Goal: Task Accomplishment & Management: Use online tool/utility

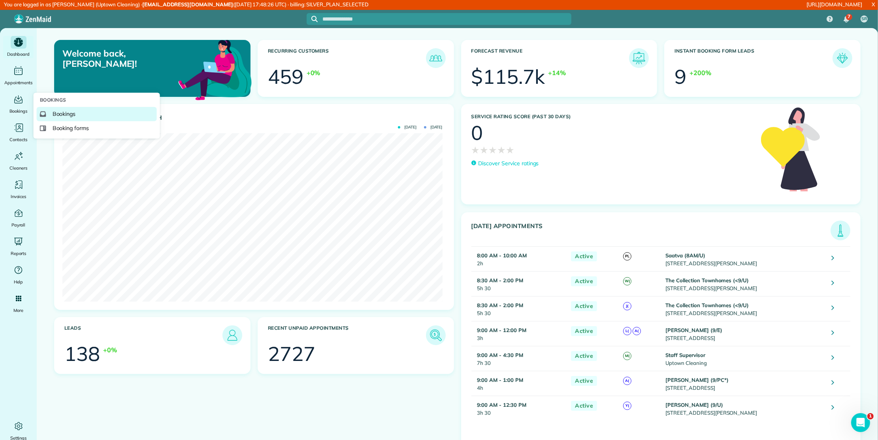
drag, startPoint x: 56, startPoint y: 116, endPoint x: 167, endPoint y: 6, distance: 155.9
click at [56, 116] on span "Bookings" at bounding box center [64, 114] width 23 height 8
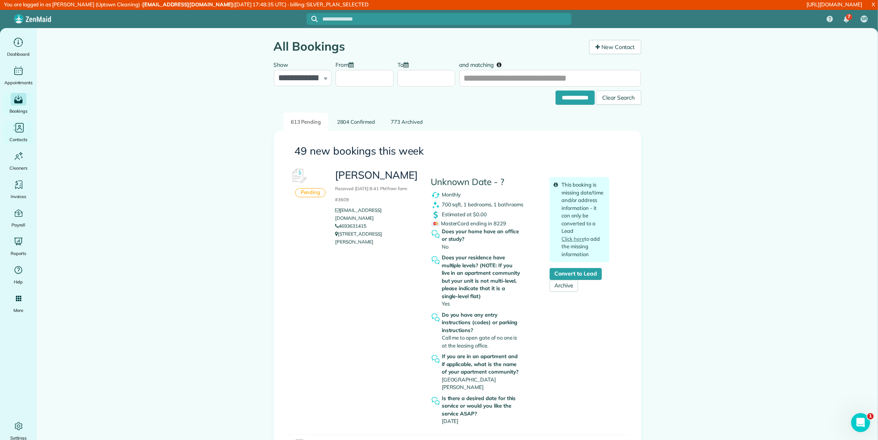
drag, startPoint x: 23, startPoint y: 129, endPoint x: 41, endPoint y: 136, distance: 19.4
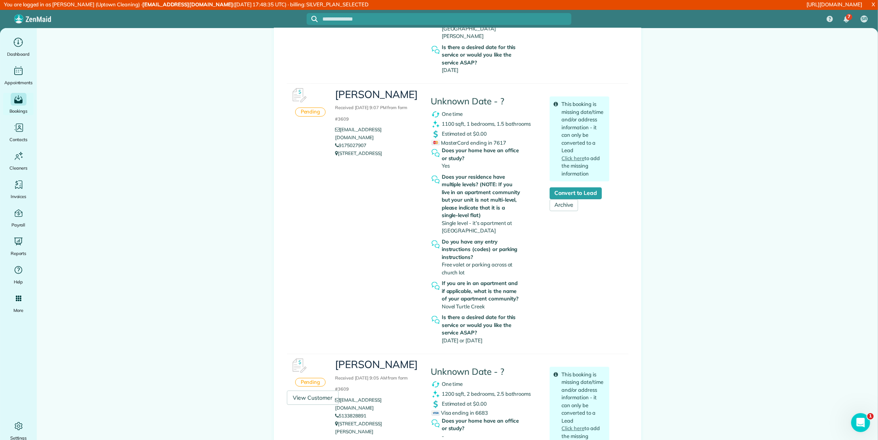
scroll to position [483, 0]
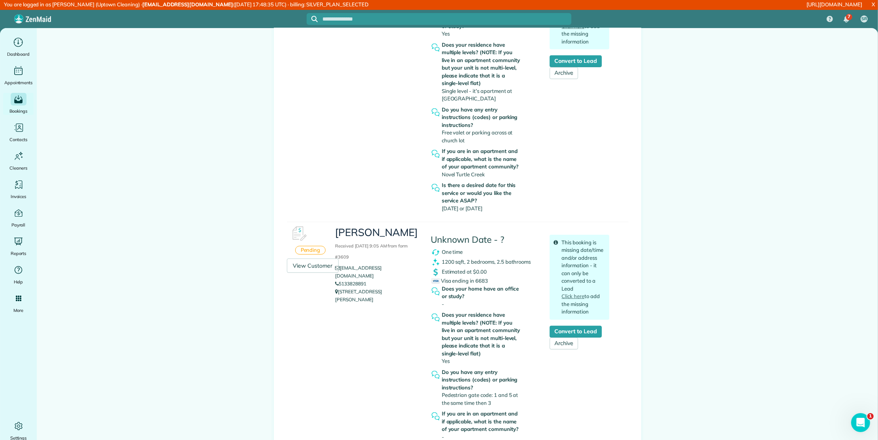
click at [287, 181] on div "Pending Diane Brouillard Received September 30, 2025 9:07 PM from form #3609 dm…" at bounding box center [457, 87] width 341 height 270
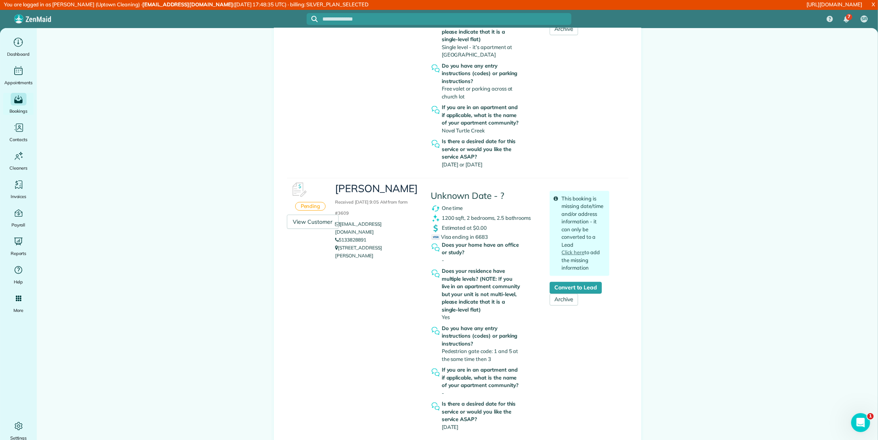
scroll to position [571, 0]
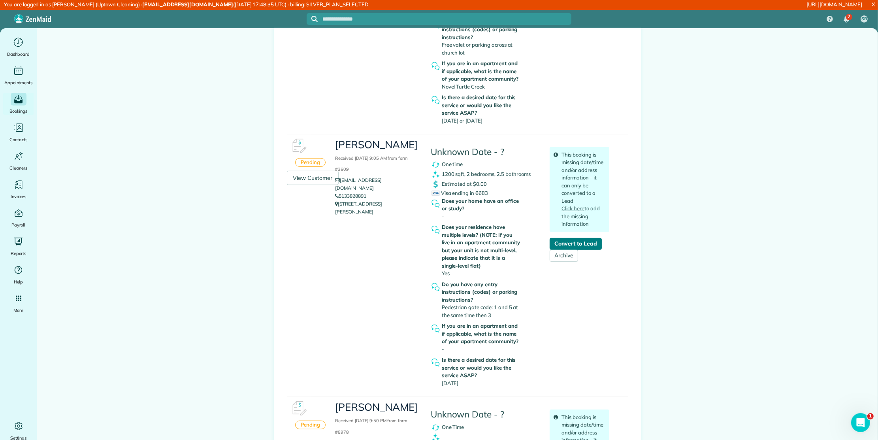
click at [591, 238] on link "Convert to Lead" at bounding box center [576, 244] width 52 height 12
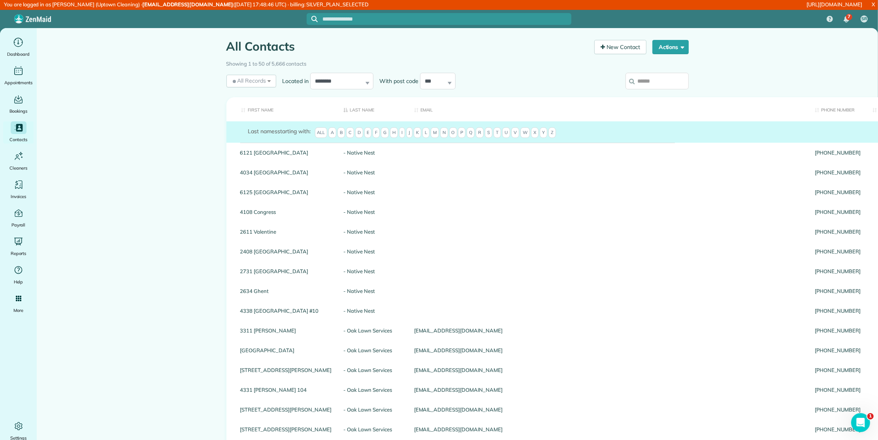
click at [658, 83] on input "search" at bounding box center [656, 81] width 63 height 17
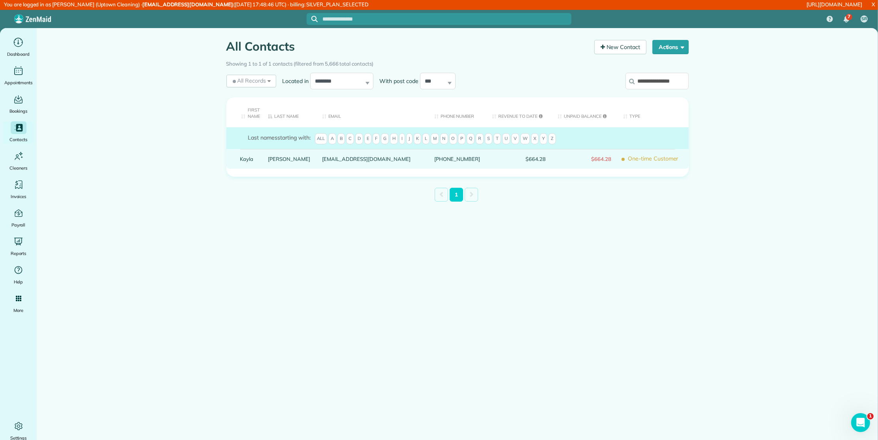
type input "**********"
click at [280, 159] on link "Livingston" at bounding box center [289, 159] width 42 height 6
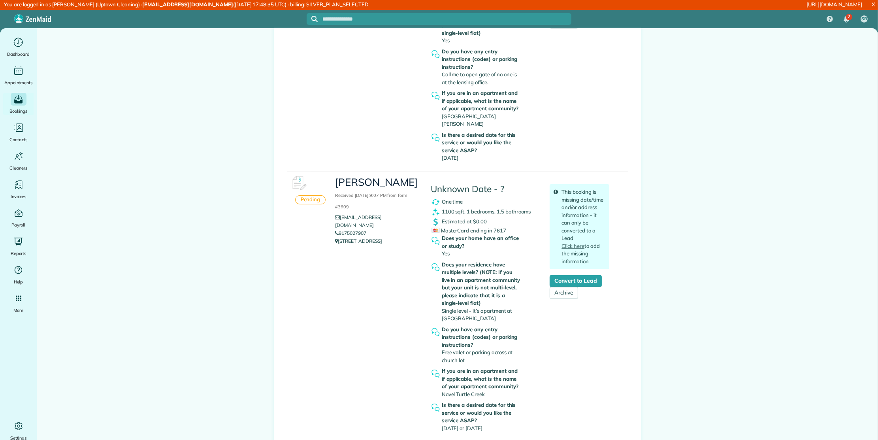
scroll to position [395, 0]
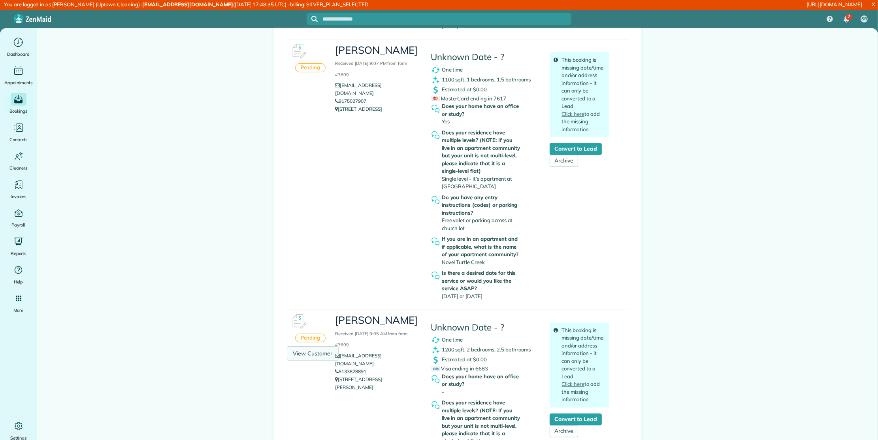
click at [301, 346] on link "View Customer" at bounding box center [313, 353] width 52 height 14
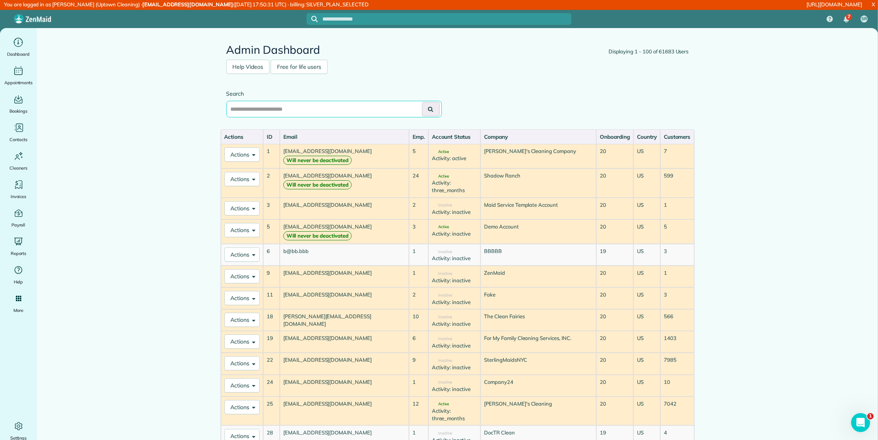
click at [360, 109] on input "text" at bounding box center [333, 109] width 215 height 17
type input "*********"
click at [422, 102] on button at bounding box center [431, 109] width 18 height 14
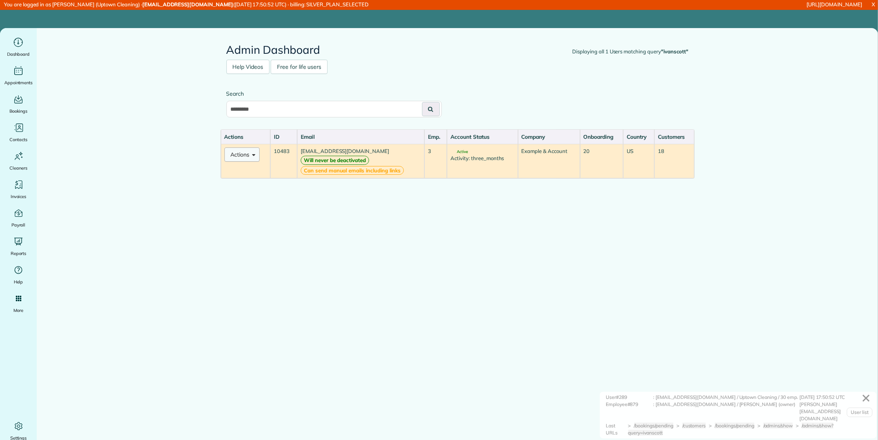
click at [236, 156] on button "Actions" at bounding box center [242, 154] width 36 height 14
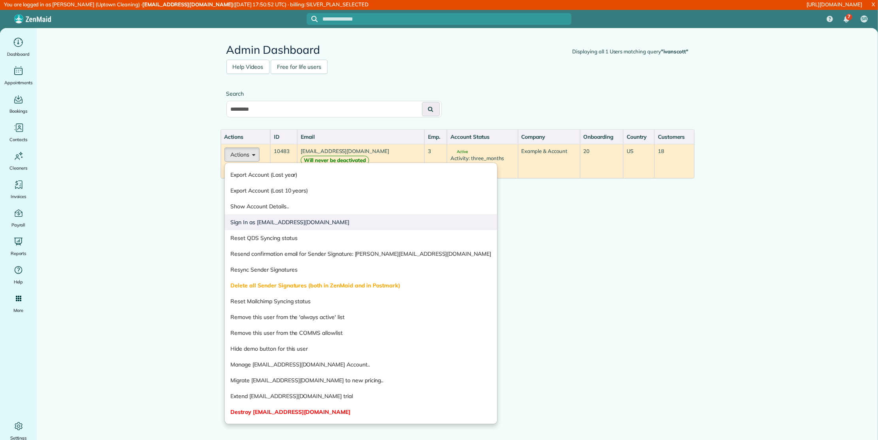
click at [248, 216] on link "Sign In as ivanscott@taskawayva.com" at bounding box center [361, 222] width 273 height 16
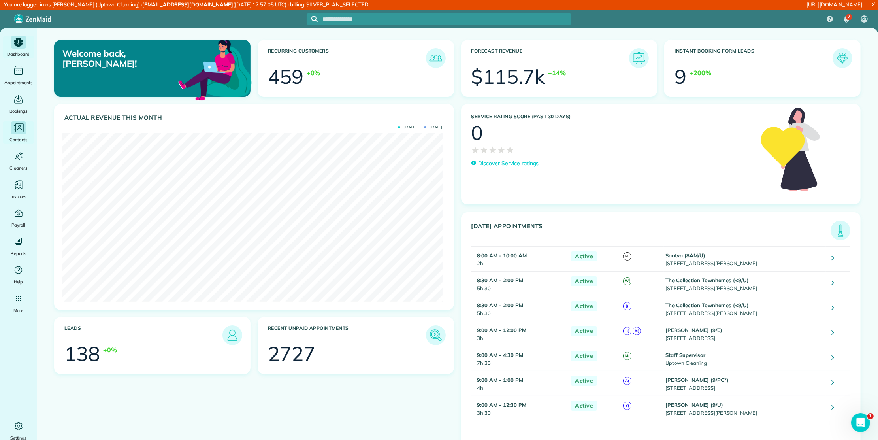
click at [23, 122] on icon "Main" at bounding box center [19, 128] width 12 height 12
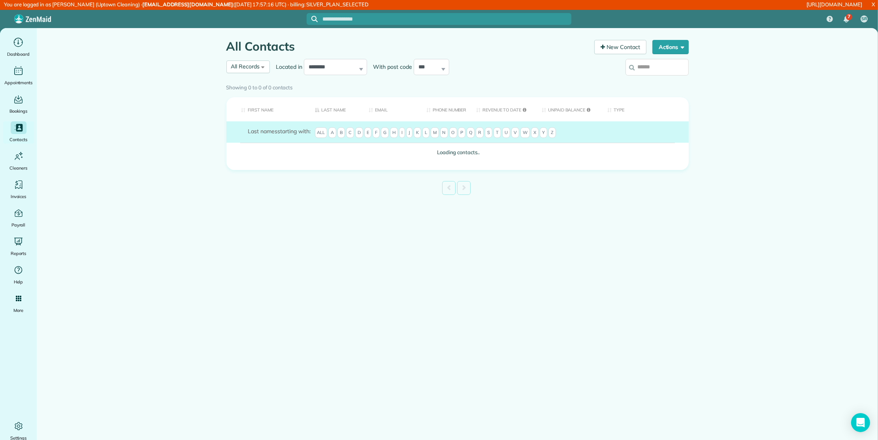
click at [642, 68] on input "search" at bounding box center [656, 67] width 63 height 17
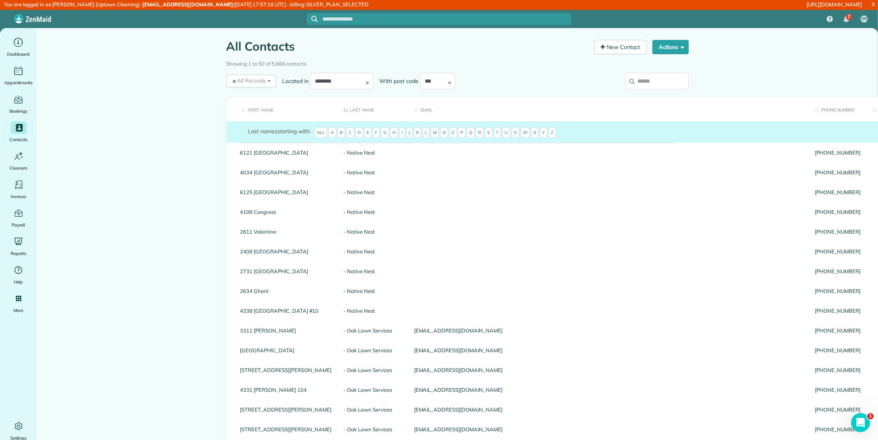
click at [657, 78] on input "search" at bounding box center [656, 81] width 63 height 17
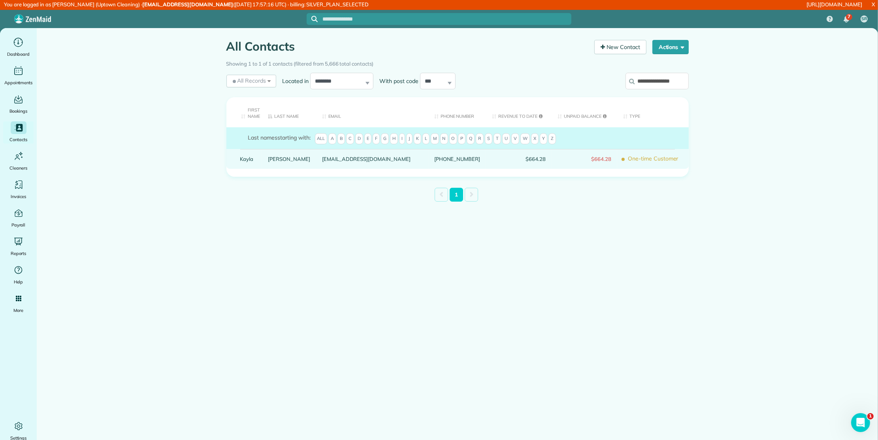
type input "**********"
click at [282, 159] on link "[PERSON_NAME]" at bounding box center [289, 159] width 42 height 6
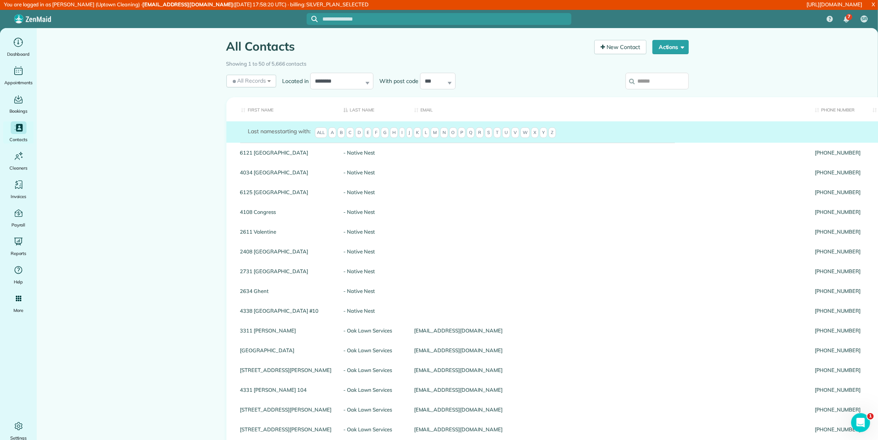
click at [661, 75] on input "search" at bounding box center [656, 81] width 63 height 17
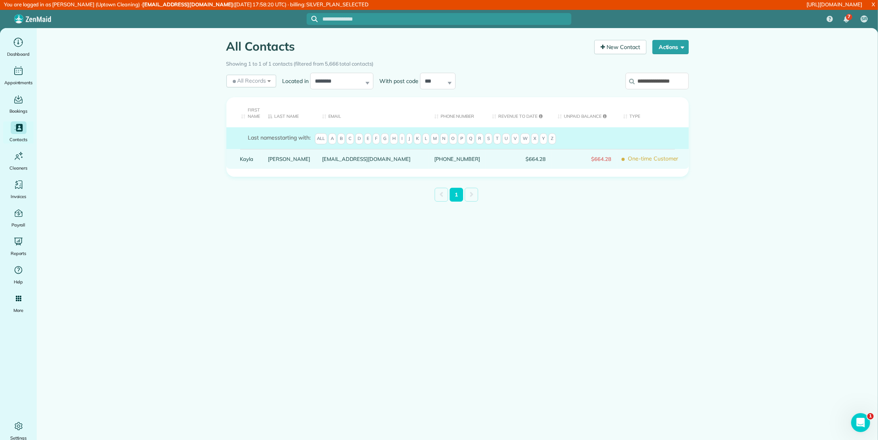
type input "**********"
click at [282, 157] on link "[PERSON_NAME]" at bounding box center [289, 159] width 42 height 6
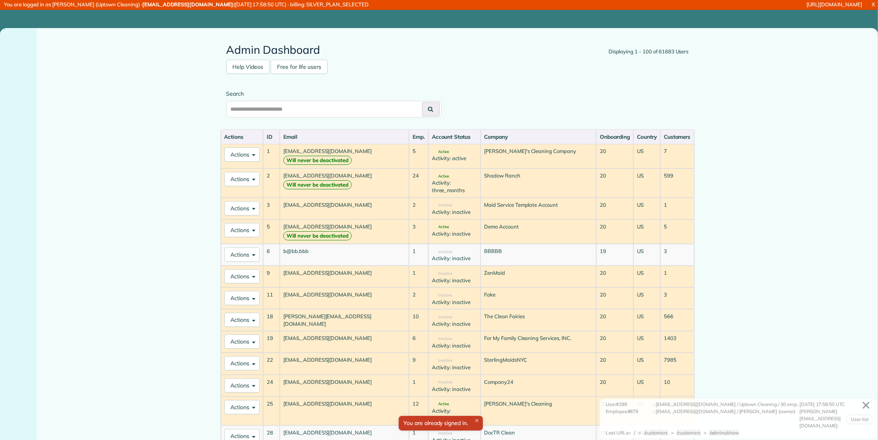
click at [317, 118] on div "Search" at bounding box center [457, 107] width 474 height 43
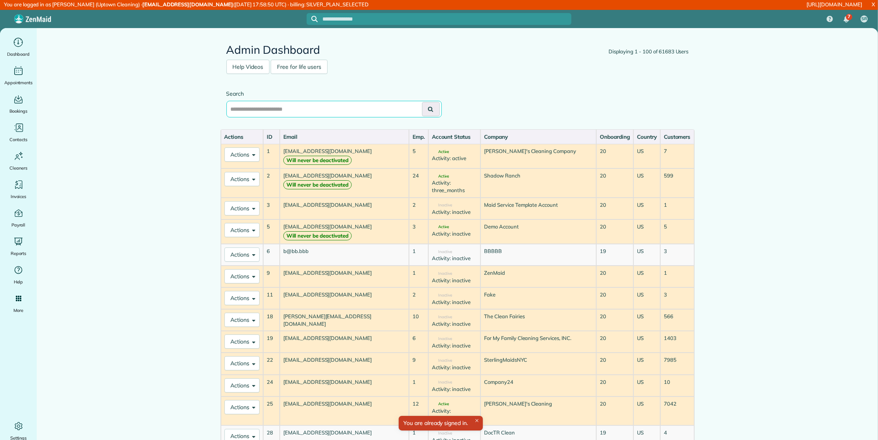
click at [313, 109] on input "text" at bounding box center [333, 109] width 215 height 17
type input "*********"
click at [422, 102] on button at bounding box center [431, 109] width 18 height 14
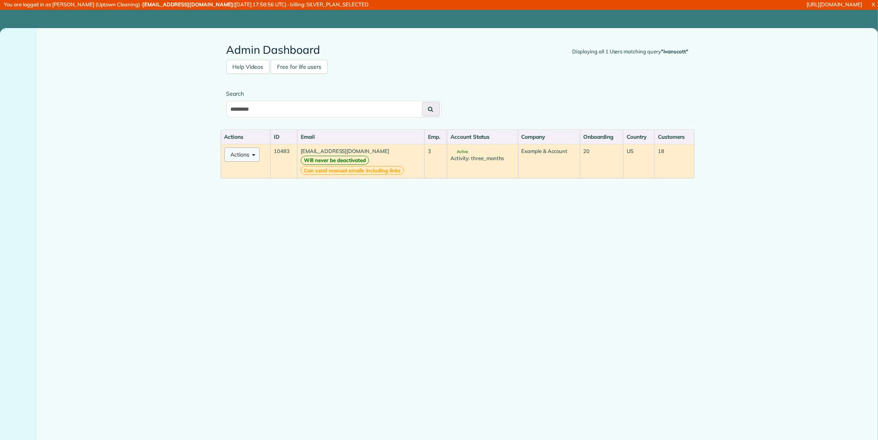
drag, startPoint x: 242, startPoint y: 147, endPoint x: 241, endPoint y: 154, distance: 7.2
click at [241, 148] on button "Actions" at bounding box center [242, 154] width 36 height 14
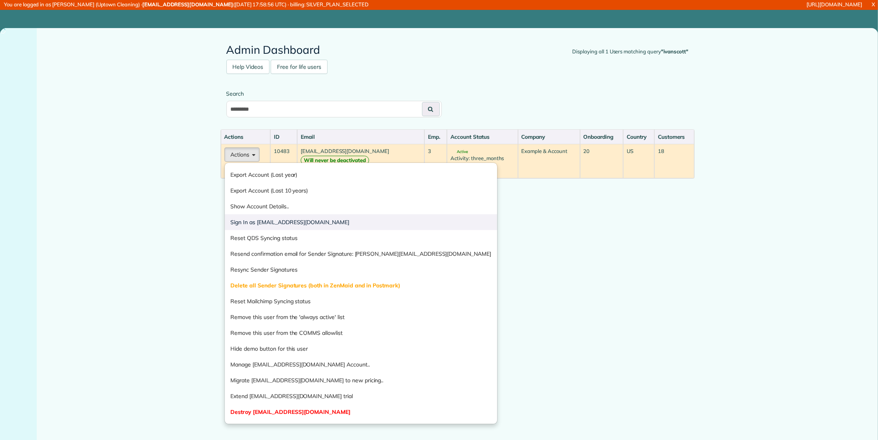
click at [275, 223] on link "Sign In as ivanscott@taskawayva.com" at bounding box center [361, 222] width 273 height 16
